Goal: Task Accomplishment & Management: Complete application form

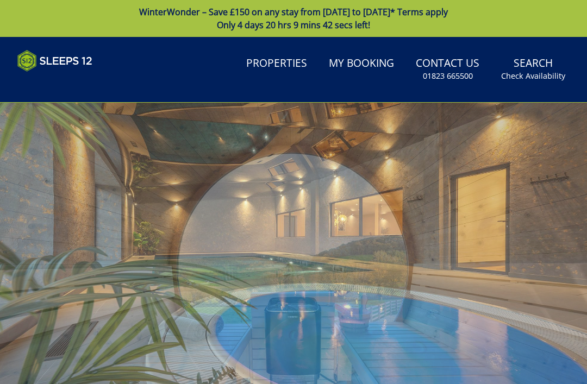
click at [532, 234] on div at bounding box center [293, 267] width 587 height 329
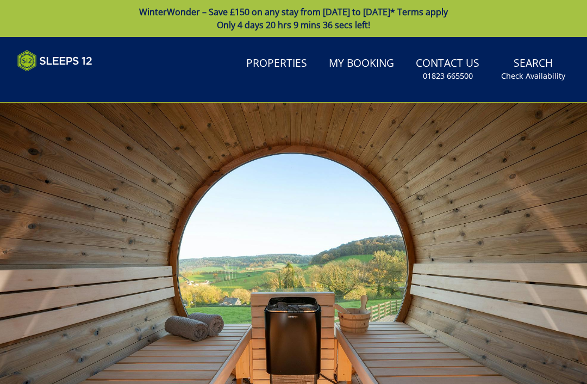
click at [510, 195] on div at bounding box center [293, 267] width 587 height 329
click at [512, 221] on div at bounding box center [293, 267] width 587 height 329
click at [493, 236] on div at bounding box center [293, 267] width 587 height 329
click at [552, 103] on div at bounding box center [293, 267] width 587 height 329
click at [510, 232] on div at bounding box center [293, 267] width 587 height 329
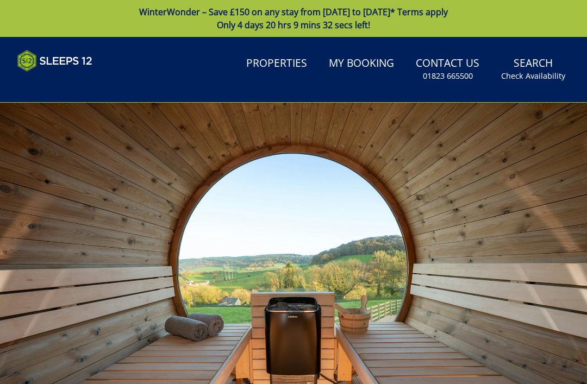
click at [437, 320] on div at bounding box center [293, 267] width 587 height 329
click at [547, 118] on div at bounding box center [293, 267] width 587 height 329
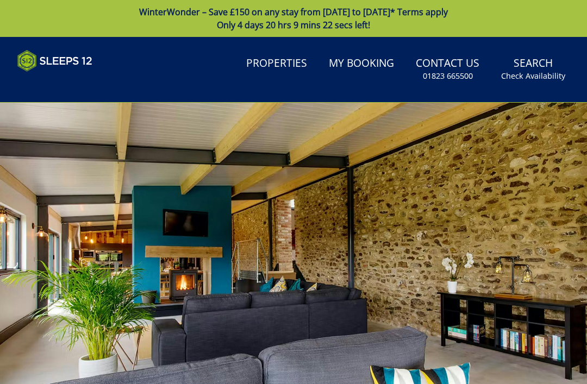
click at [546, 178] on div at bounding box center [293, 267] width 587 height 329
click at [540, 201] on div at bounding box center [293, 267] width 587 height 329
click at [516, 211] on div at bounding box center [293, 267] width 587 height 329
click at [471, 203] on div at bounding box center [293, 267] width 587 height 329
click at [454, 228] on div at bounding box center [293, 267] width 587 height 329
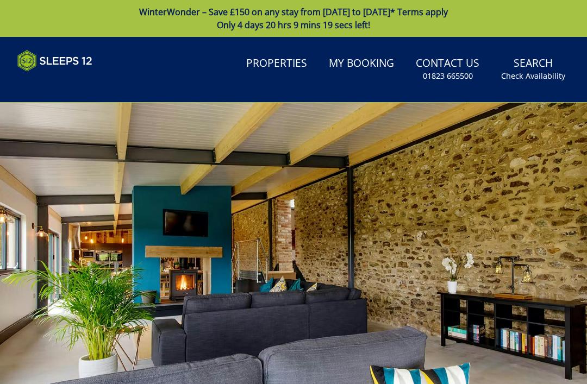
click at [524, 185] on div at bounding box center [293, 267] width 587 height 329
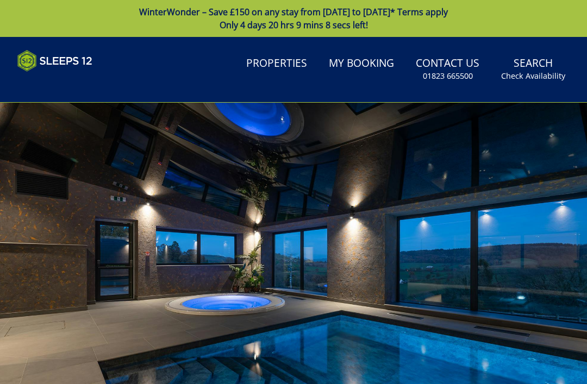
click at [558, 145] on div at bounding box center [293, 267] width 587 height 329
click at [564, 137] on div at bounding box center [293, 267] width 587 height 329
click at [563, 137] on div at bounding box center [293, 267] width 587 height 329
click at [553, 144] on div at bounding box center [293, 267] width 587 height 329
